Goal: Transaction & Acquisition: Purchase product/service

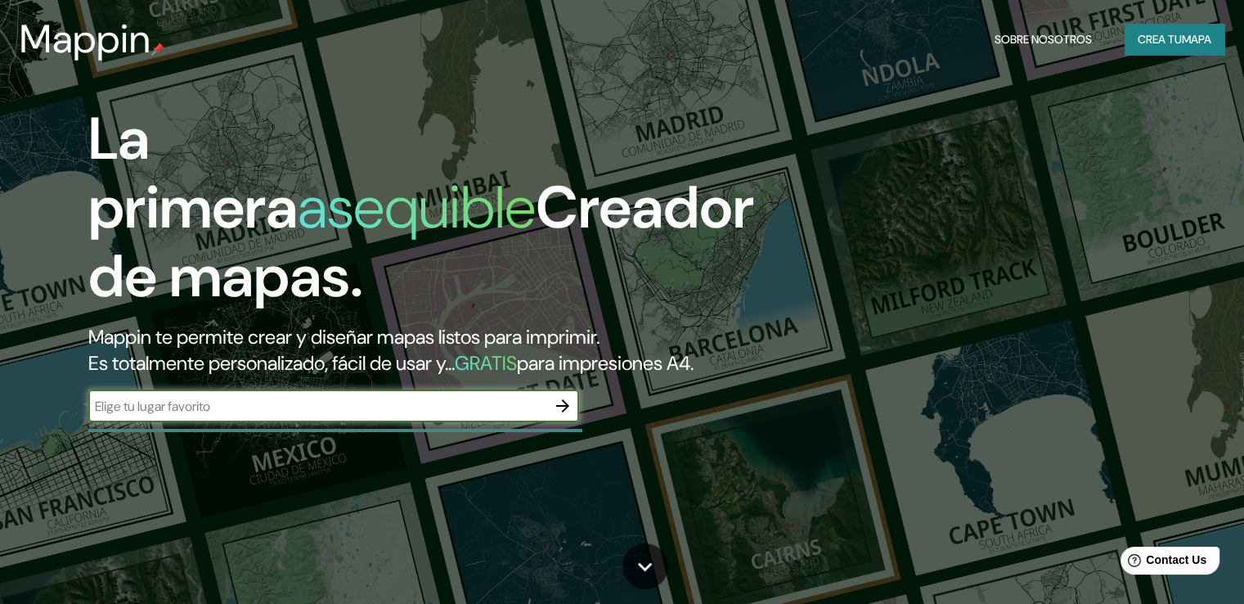
click at [448, 415] on input "text" at bounding box center [317, 406] width 458 height 19
type input "huanuco"
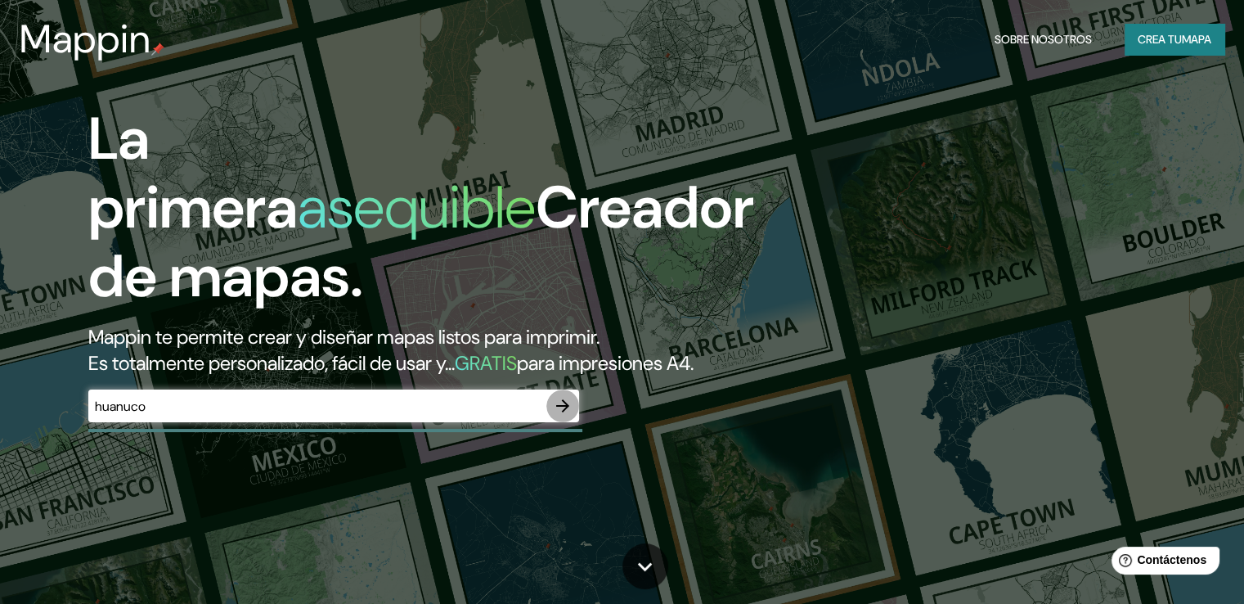
click at [565, 415] on icon "button" at bounding box center [563, 406] width 20 height 20
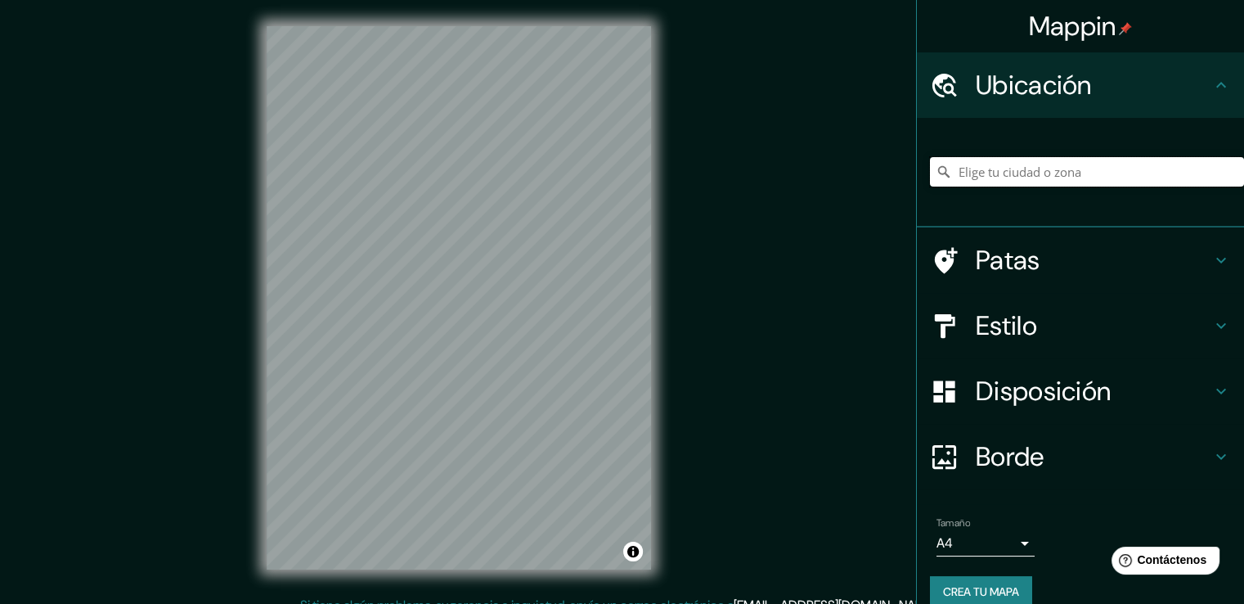
click at [1046, 178] on input "Elige tu ciudad o zona" at bounding box center [1087, 171] width 314 height 29
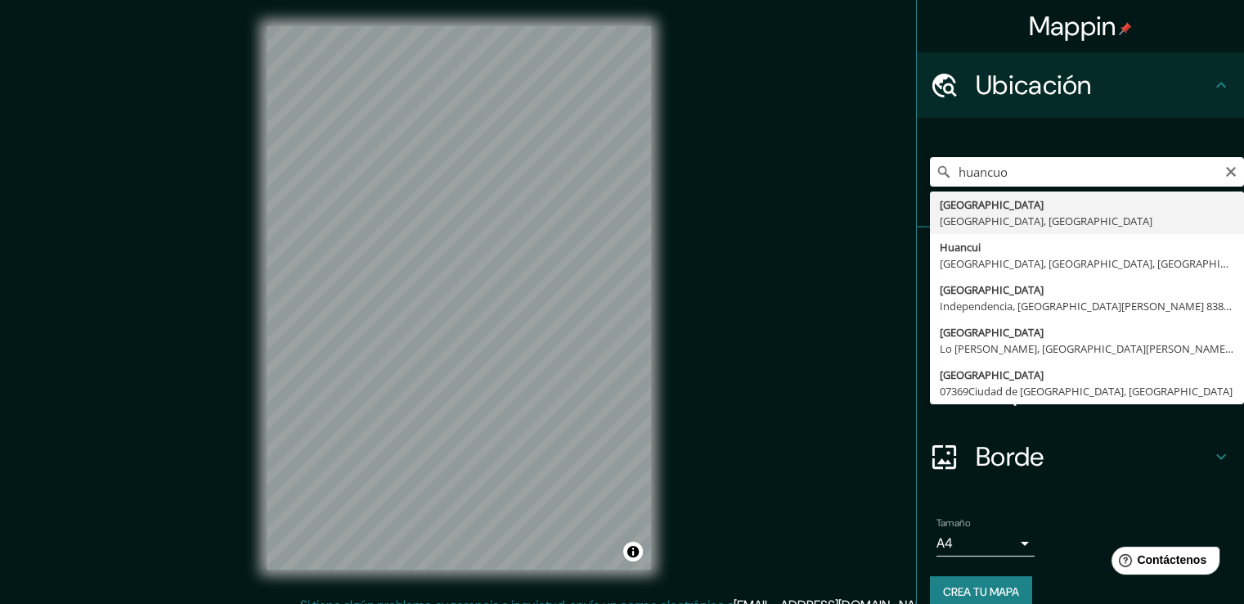
type input "Huanuco, [GEOGRAPHIC_DATA], [GEOGRAPHIC_DATA]"
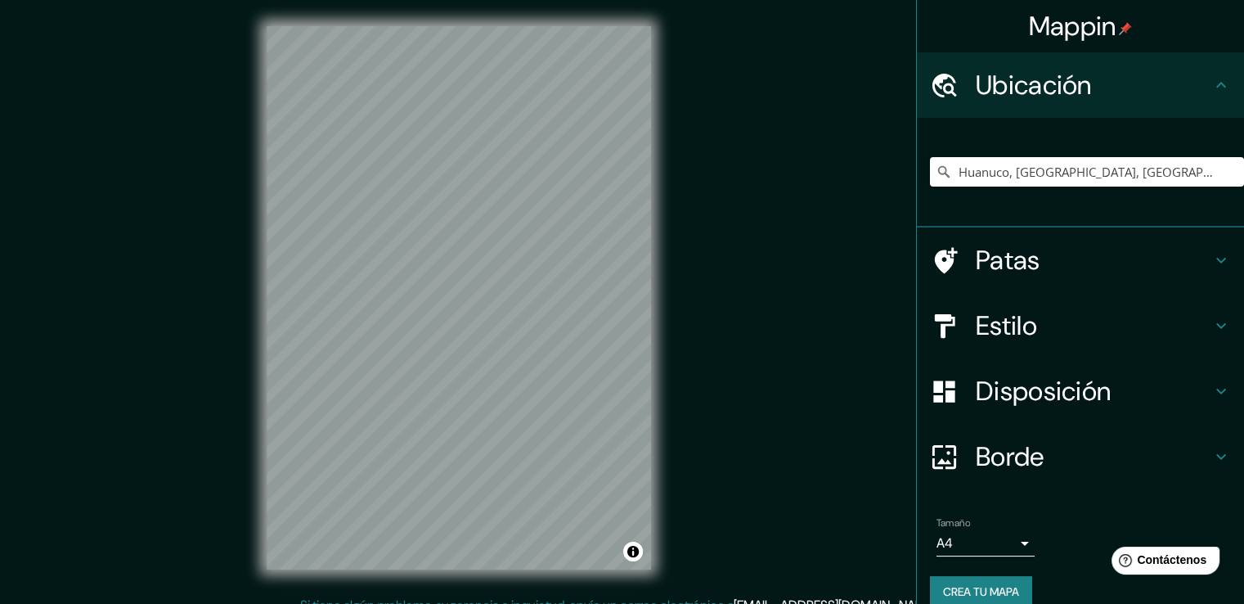
click at [1062, 264] on h4 "Patas" at bounding box center [1094, 260] width 236 height 33
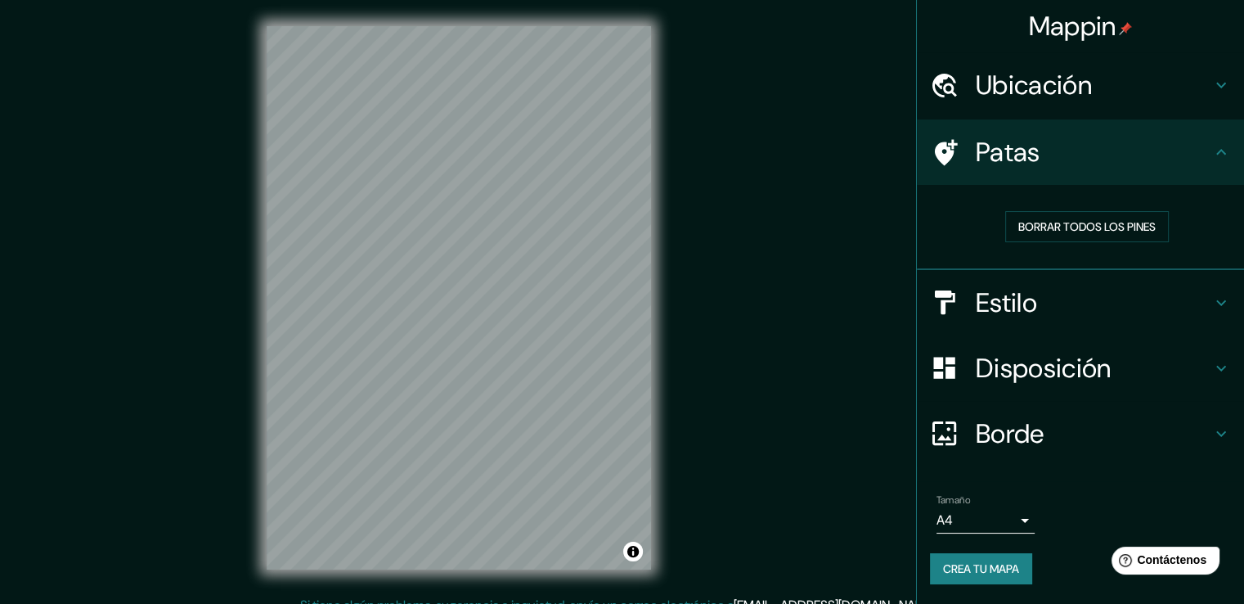
click at [1187, 151] on h4 "Patas" at bounding box center [1094, 152] width 236 height 33
click at [1084, 360] on font "Disposición" at bounding box center [1043, 368] width 135 height 34
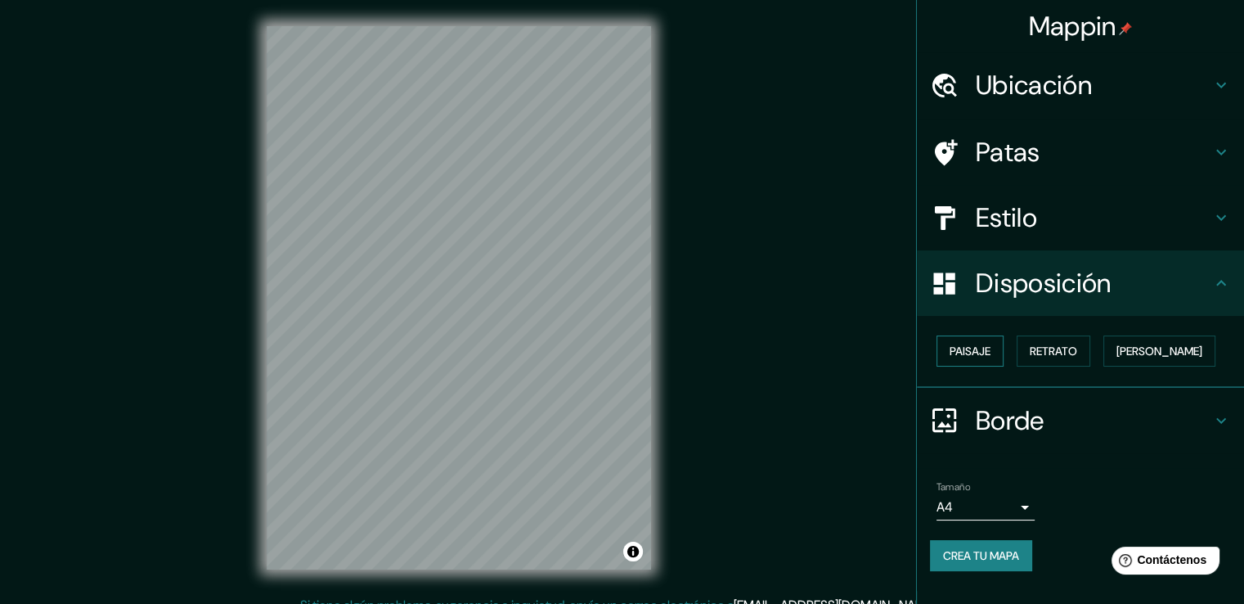
click at [978, 349] on font "Paisaje" at bounding box center [970, 350] width 41 height 15
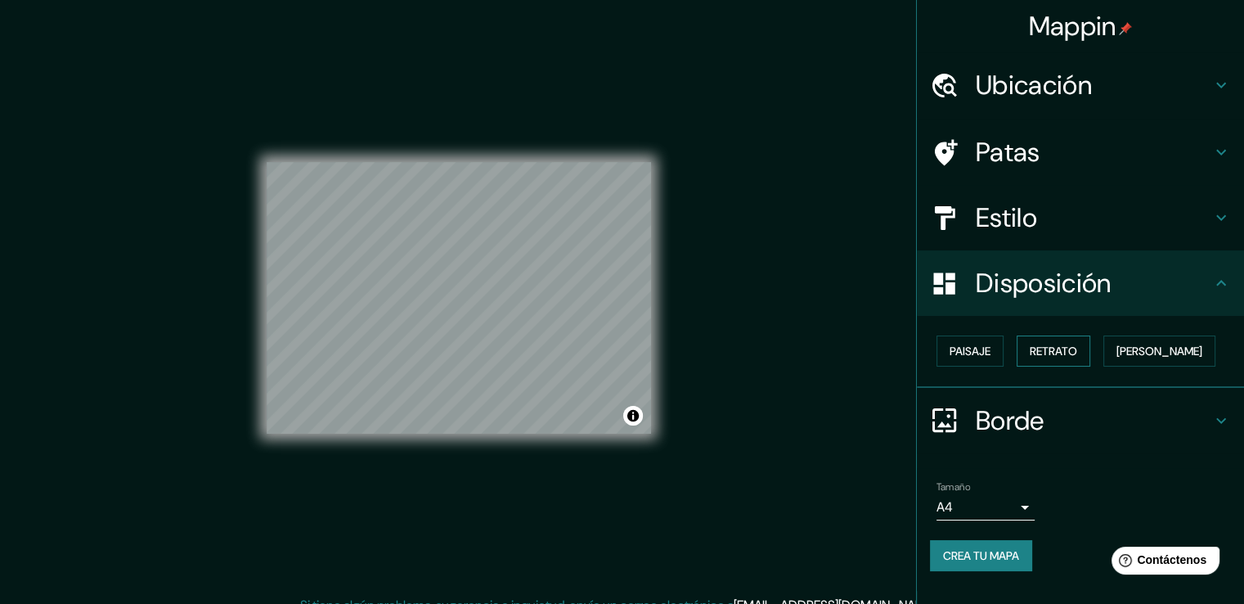
click at [1049, 349] on font "Retrato" at bounding box center [1053, 350] width 47 height 15
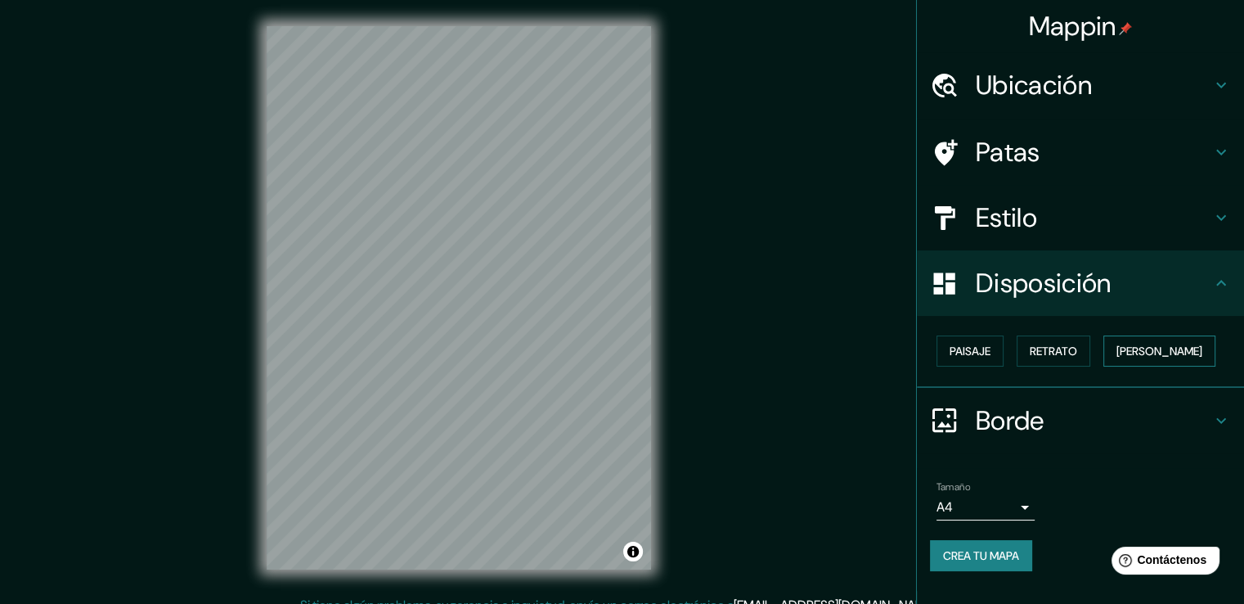
click at [1148, 348] on font "[PERSON_NAME]" at bounding box center [1159, 350] width 86 height 15
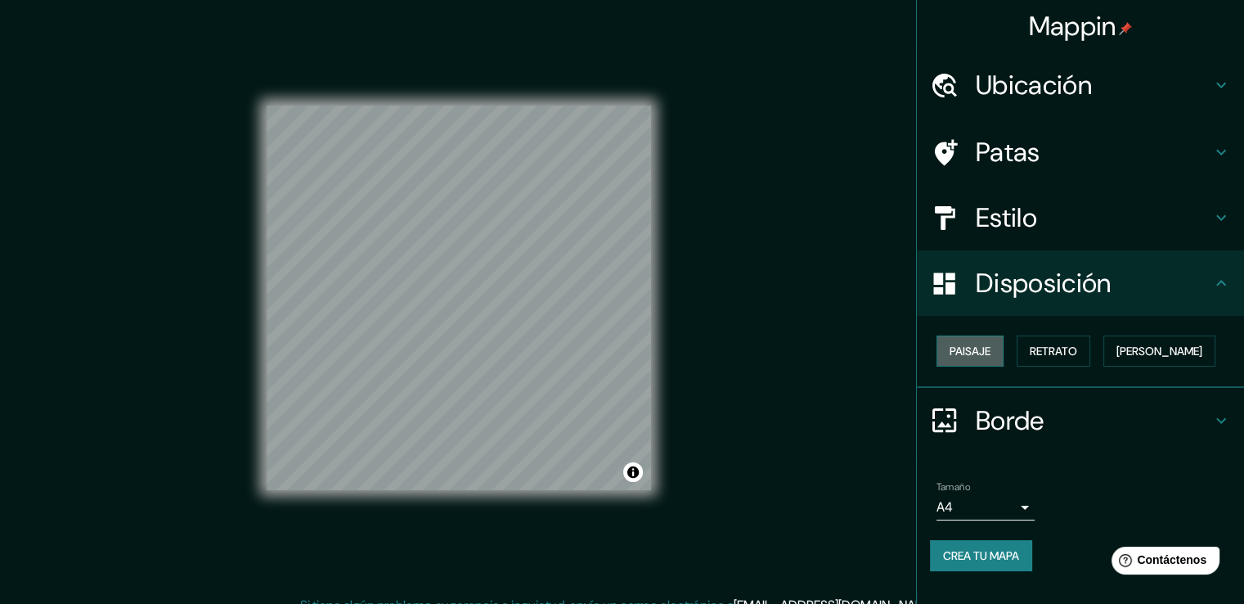
click at [943, 348] on button "Paisaje" at bounding box center [969, 350] width 67 height 31
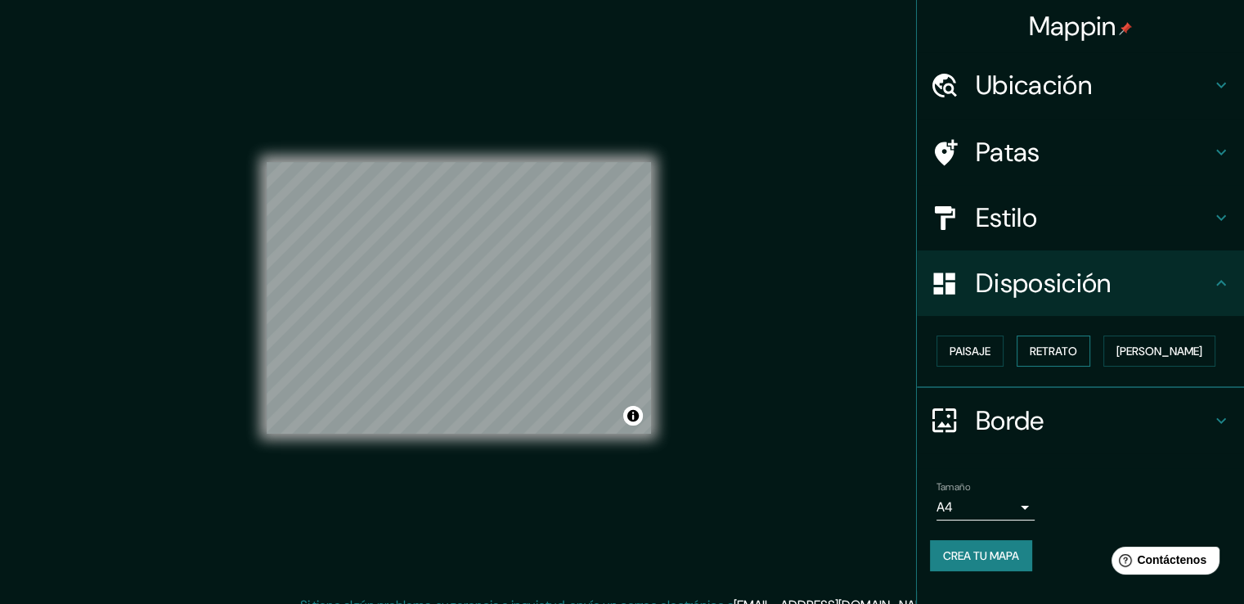
click at [1045, 348] on font "Retrato" at bounding box center [1053, 350] width 47 height 15
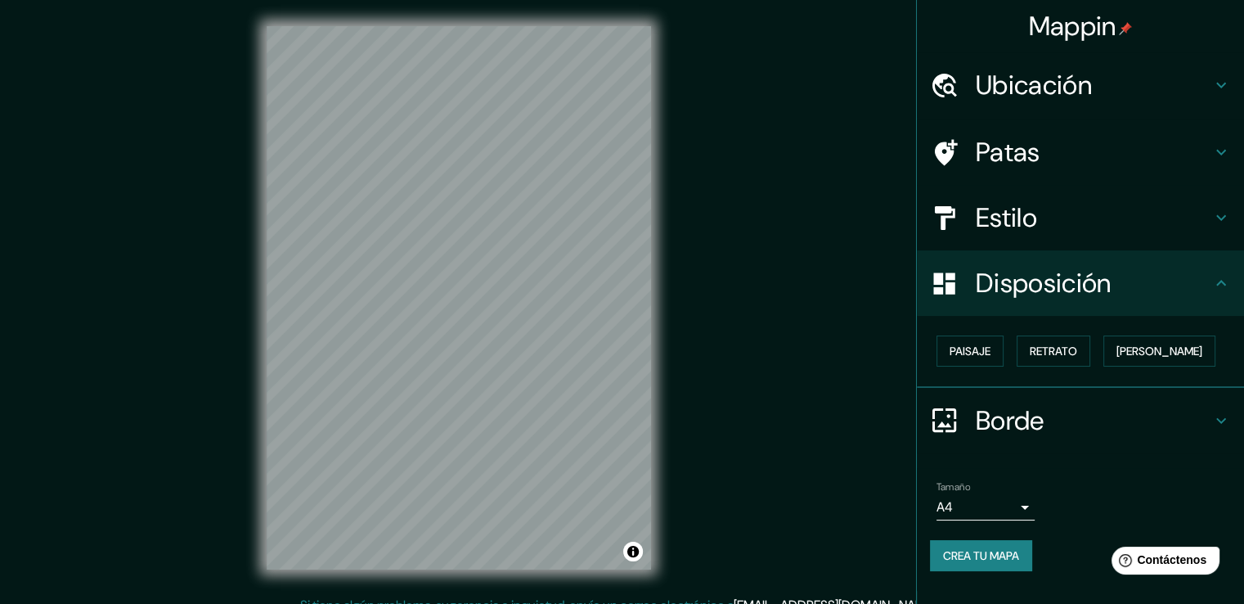
click at [1017, 409] on font "Borde" at bounding box center [1010, 420] width 69 height 34
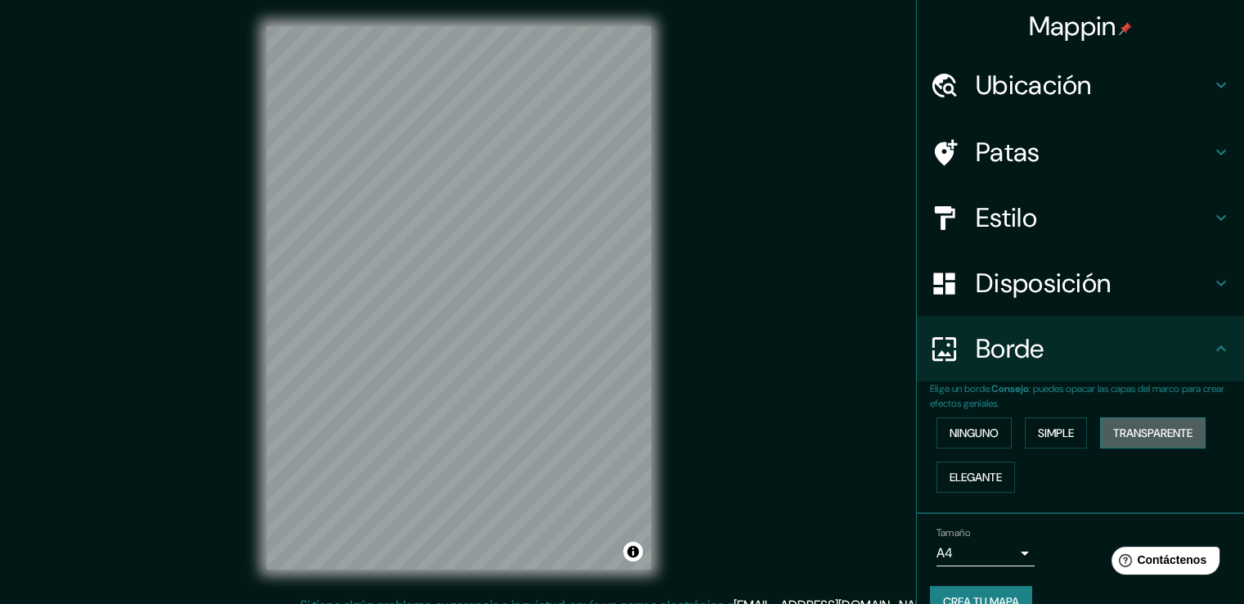
click at [1122, 437] on font "Transparente" at bounding box center [1152, 432] width 79 height 15
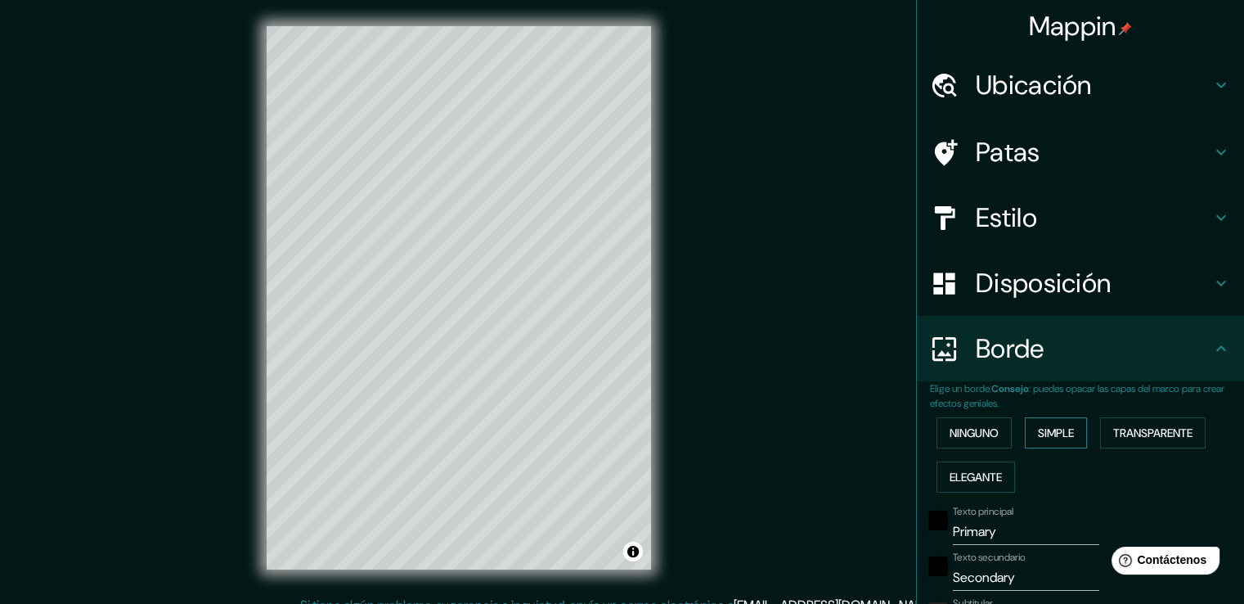
click at [1048, 427] on font "Simple" at bounding box center [1056, 432] width 36 height 15
click at [1003, 429] on div "Ninguno Simple Transparente Elegante" at bounding box center [1087, 455] width 314 height 88
click at [978, 431] on font "Ninguno" at bounding box center [974, 432] width 49 height 15
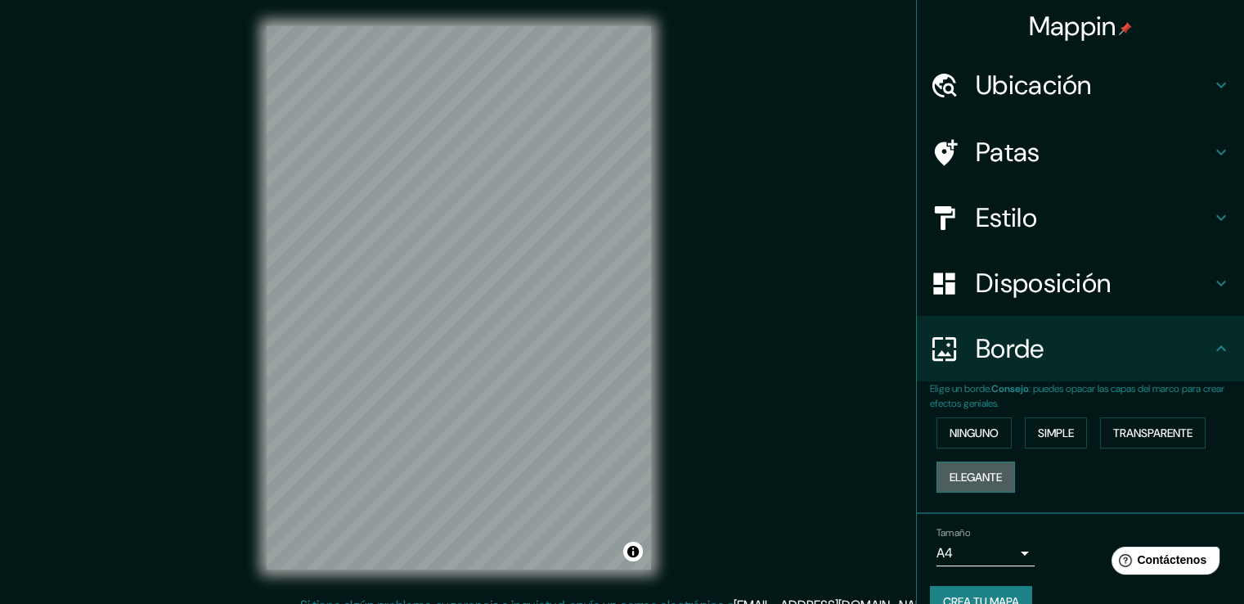
click at [979, 473] on font "Elegante" at bounding box center [976, 476] width 52 height 15
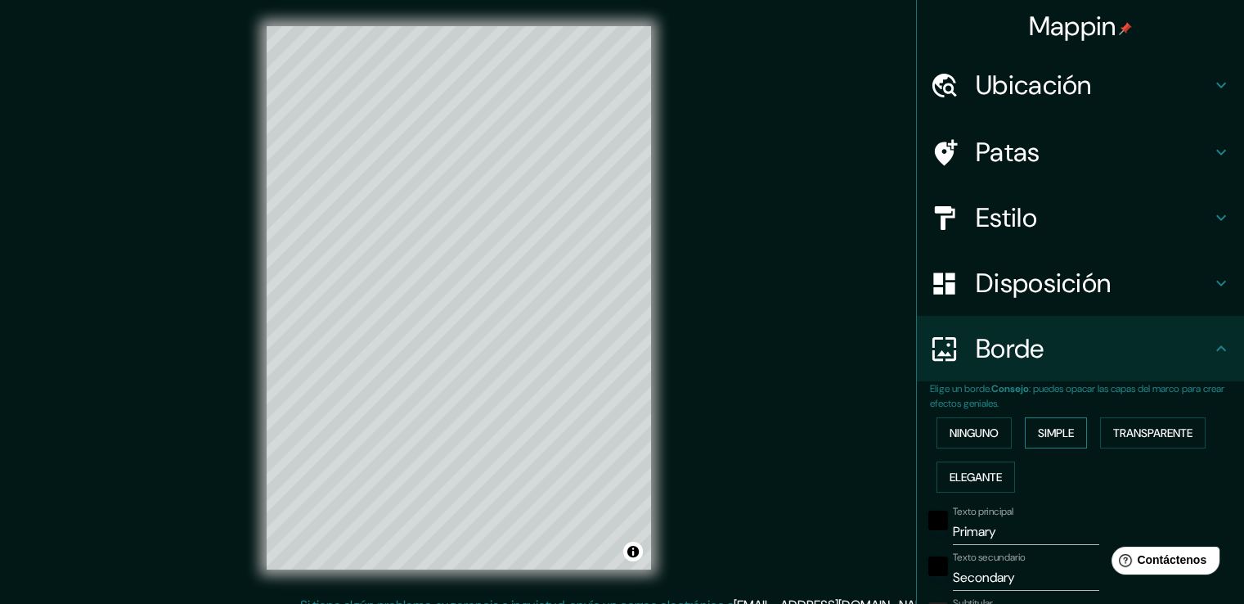
click at [1054, 437] on font "Simple" at bounding box center [1056, 432] width 36 height 15
click at [968, 427] on font "Ninguno" at bounding box center [974, 432] width 49 height 15
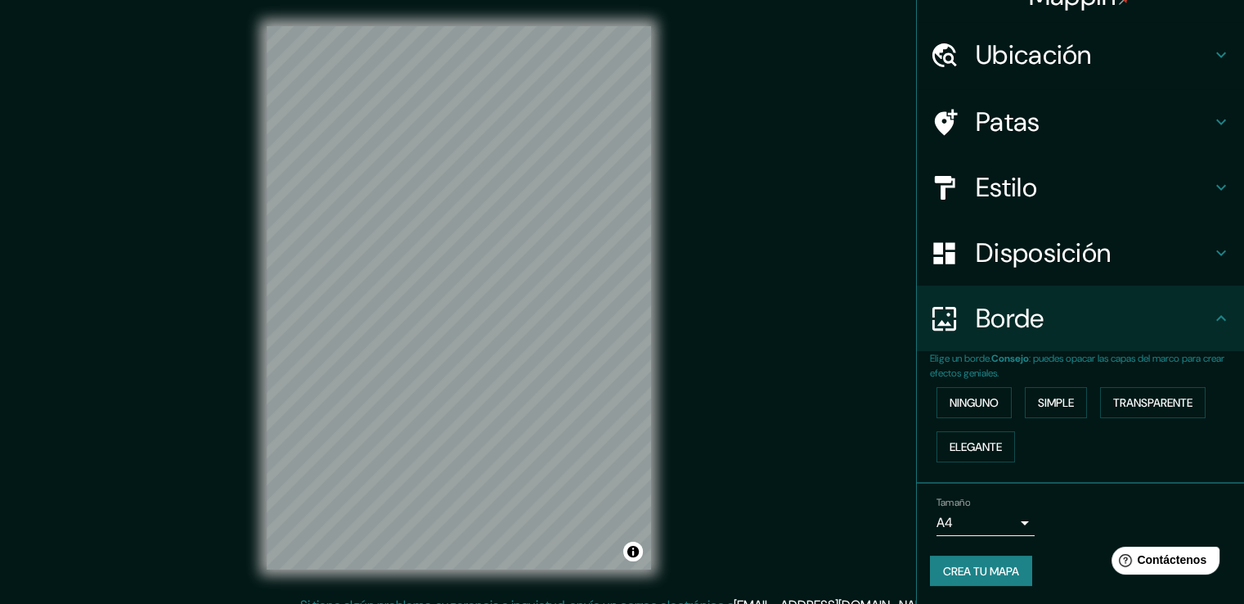
scroll to position [18, 0]
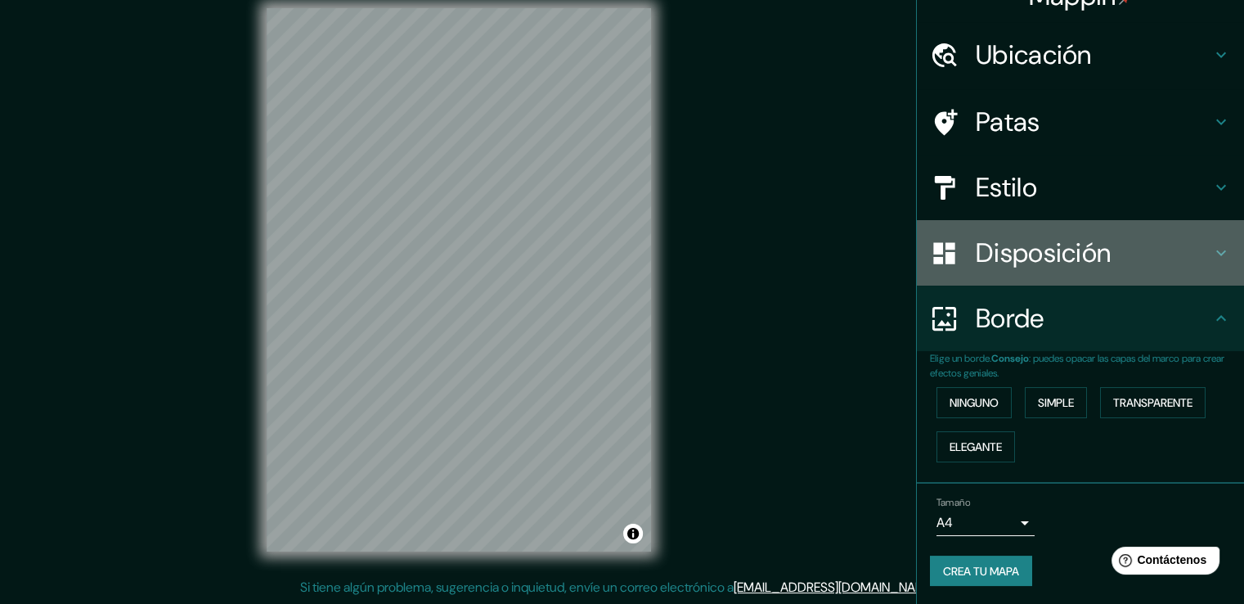
click at [1060, 258] on font "Disposición" at bounding box center [1043, 253] width 135 height 34
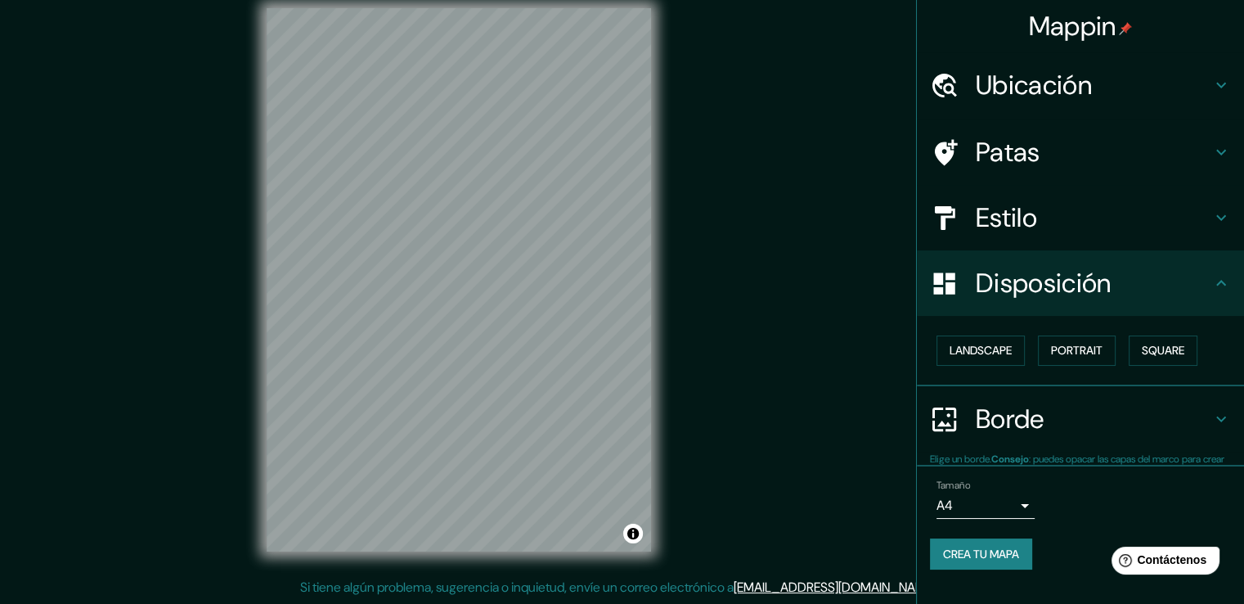
scroll to position [0, 0]
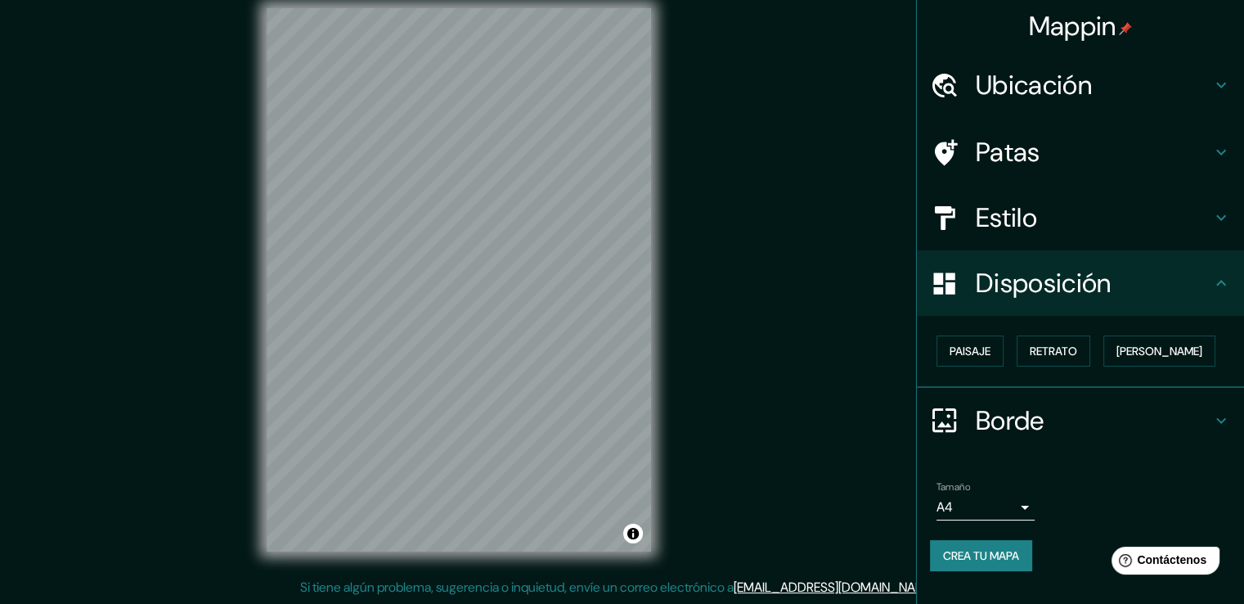
click at [1043, 216] on h4 "Estilo" at bounding box center [1094, 217] width 236 height 33
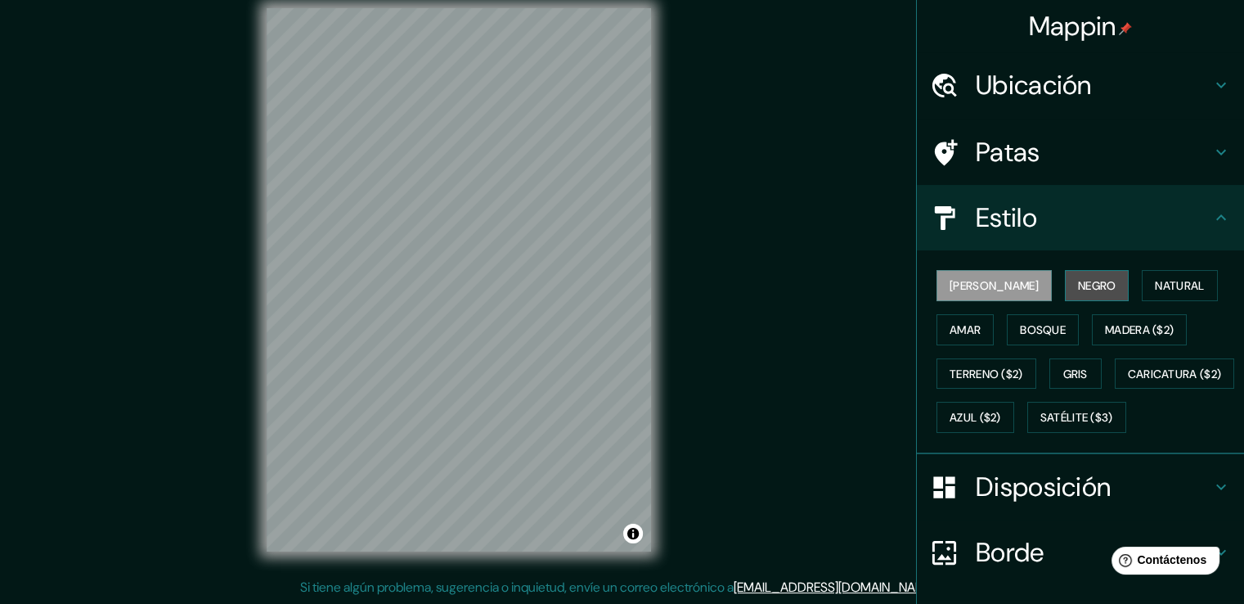
click at [1078, 288] on font "Negro" at bounding box center [1097, 285] width 38 height 15
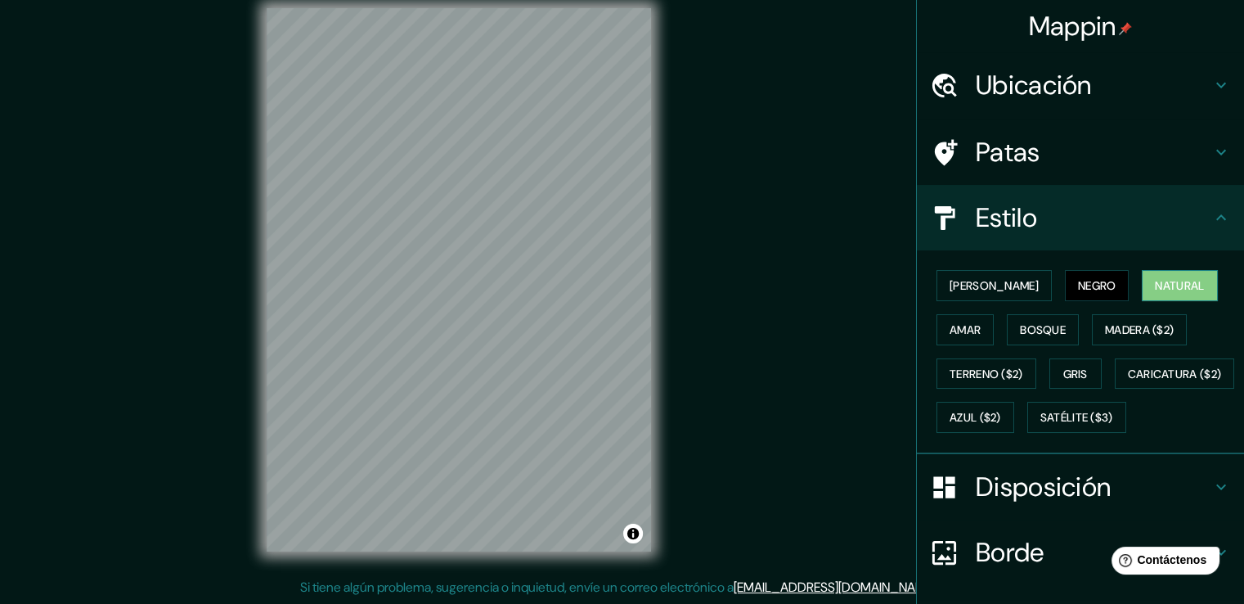
click at [1155, 289] on font "Natural" at bounding box center [1179, 285] width 49 height 15
click at [1075, 308] on div "[PERSON_NAME] Negro Natural [PERSON_NAME] [PERSON_NAME] ($2) Terreno ($2) Gris …" at bounding box center [1087, 351] width 314 height 176
click at [1125, 314] on button "Madera ($2)" at bounding box center [1139, 329] width 95 height 31
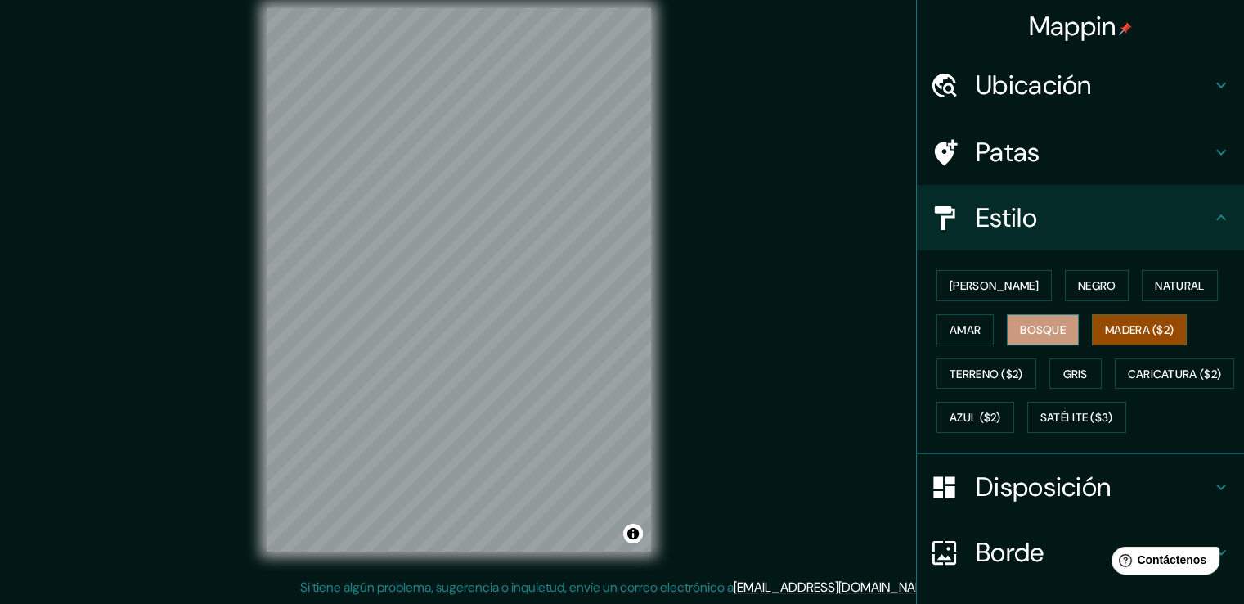
click at [1050, 331] on font "Bosque" at bounding box center [1043, 329] width 46 height 15
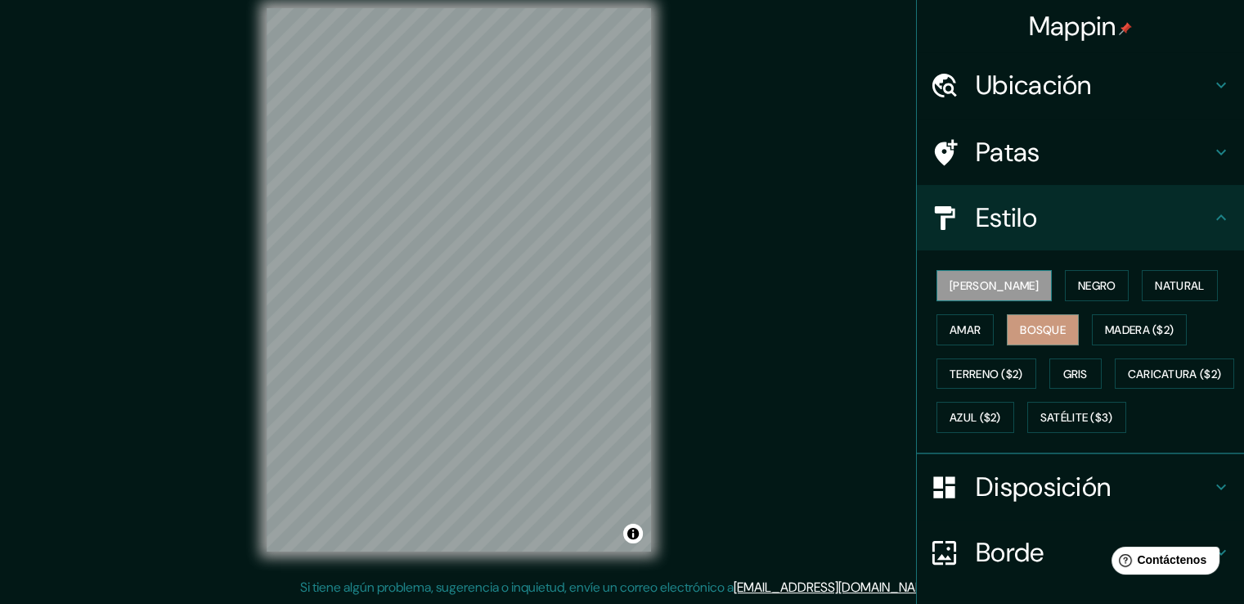
click at [953, 288] on font "[PERSON_NAME]" at bounding box center [994, 285] width 89 height 15
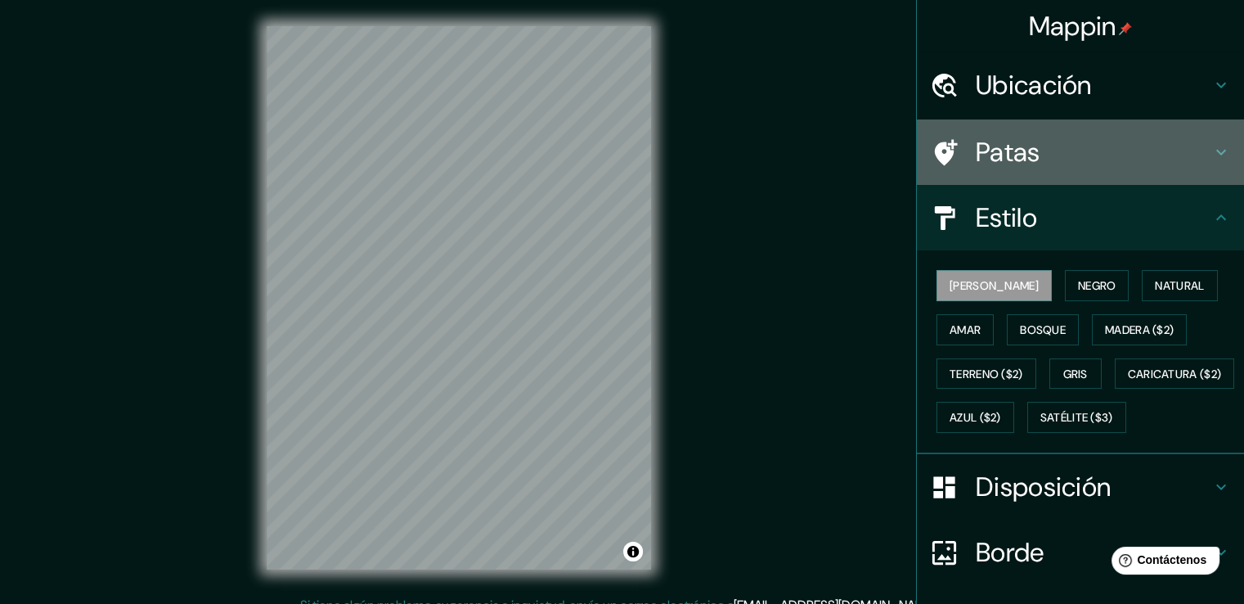
click at [1106, 150] on h4 "Patas" at bounding box center [1094, 152] width 236 height 33
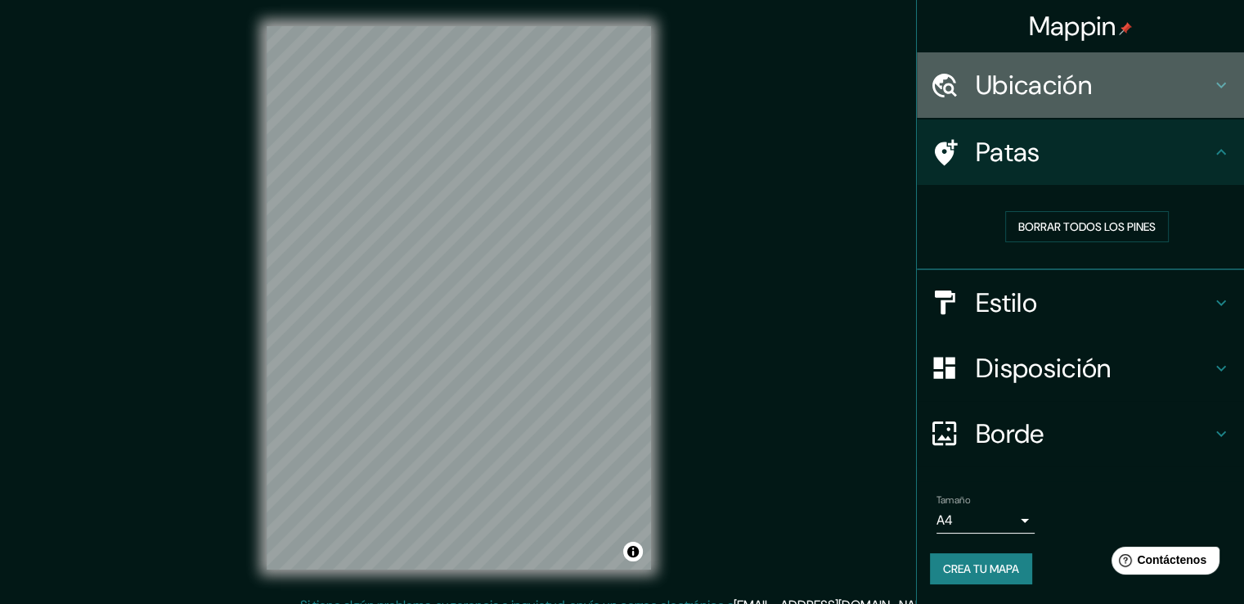
click at [1102, 86] on h4 "Ubicación" at bounding box center [1094, 85] width 236 height 33
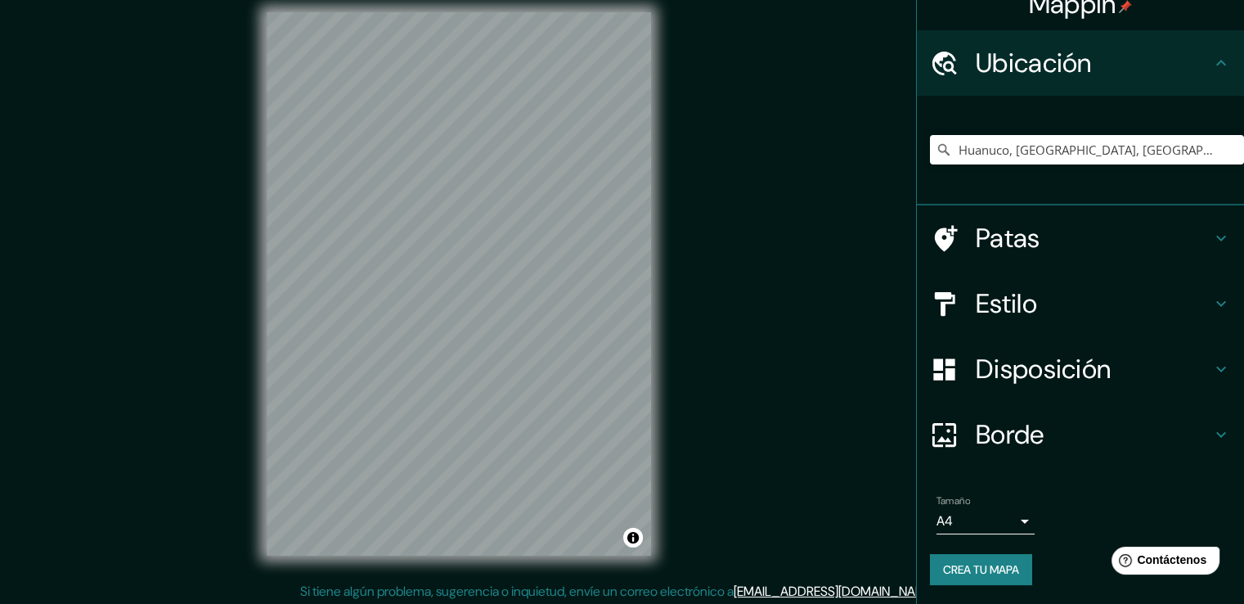
scroll to position [18, 0]
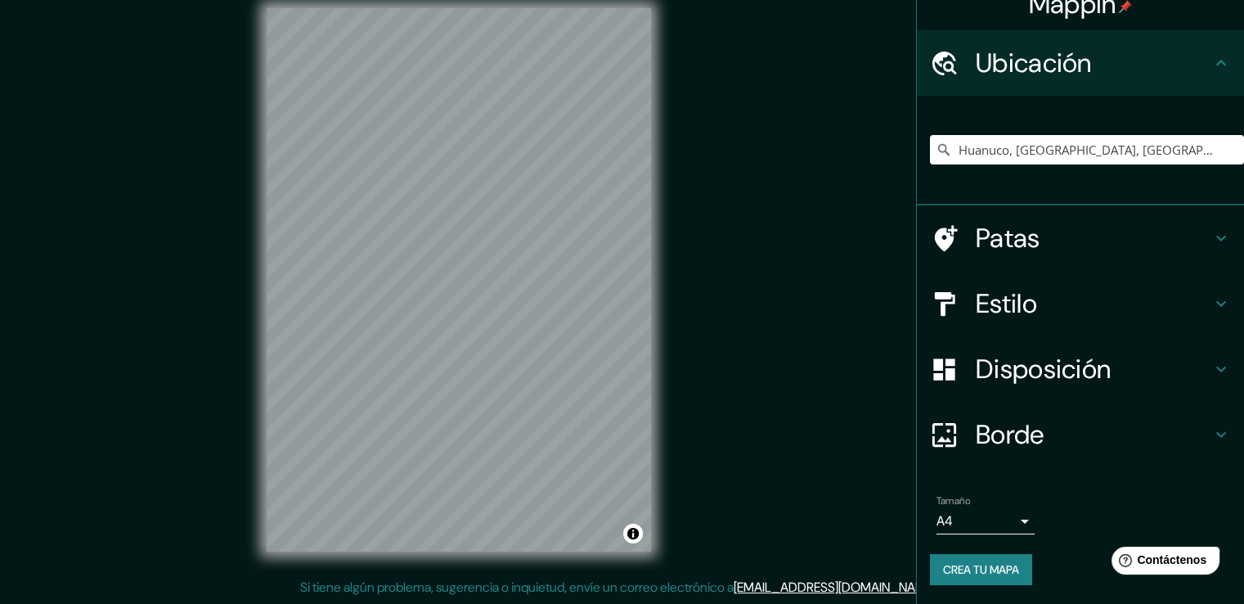
click at [998, 563] on font "Crea tu mapa" at bounding box center [981, 569] width 76 height 15
click at [1054, 586] on div "Tamaño A4 single Crea tu mapa" at bounding box center [1080, 543] width 301 height 110
click at [984, 572] on div "Crea tu mapa" at bounding box center [1080, 569] width 301 height 31
click at [988, 564] on font "Crea tu mapa" at bounding box center [981, 569] width 76 height 15
